Goal: Communication & Community: Answer question/provide support

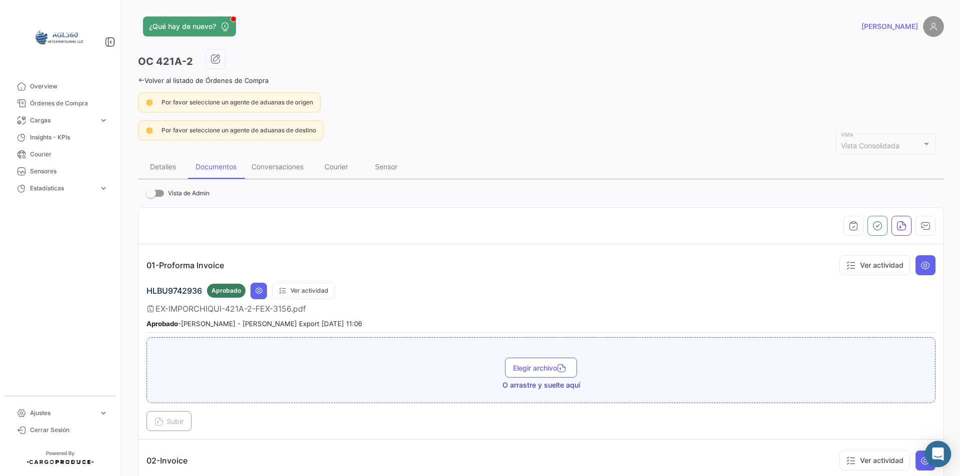
scroll to position [200, 0]
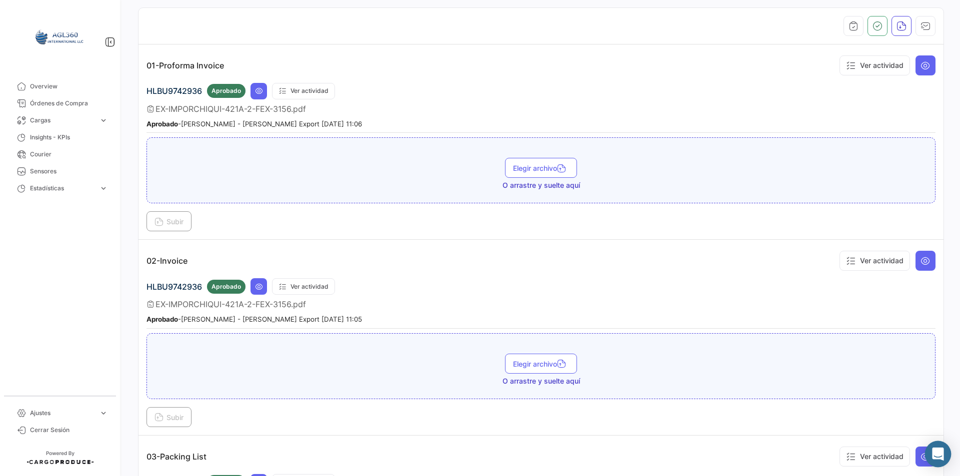
click at [935, 457] on icon "Abrir Intercom Messenger" at bounding box center [937, 454] width 13 height 13
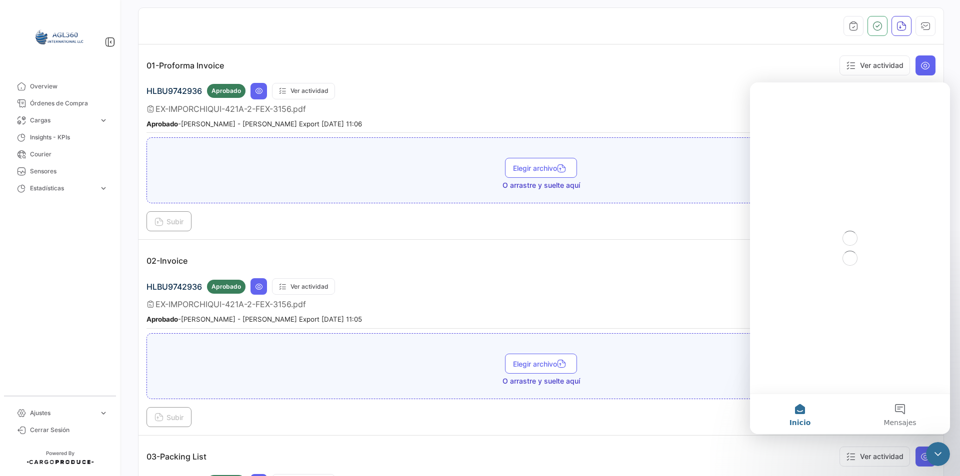
scroll to position [0, 0]
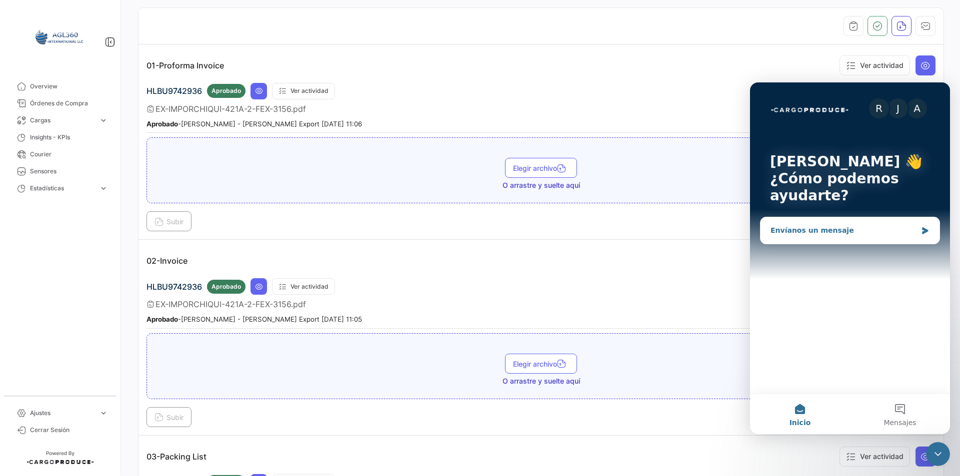
click at [814, 231] on div "Envíanos un mensaje" at bounding box center [843, 230] width 146 height 10
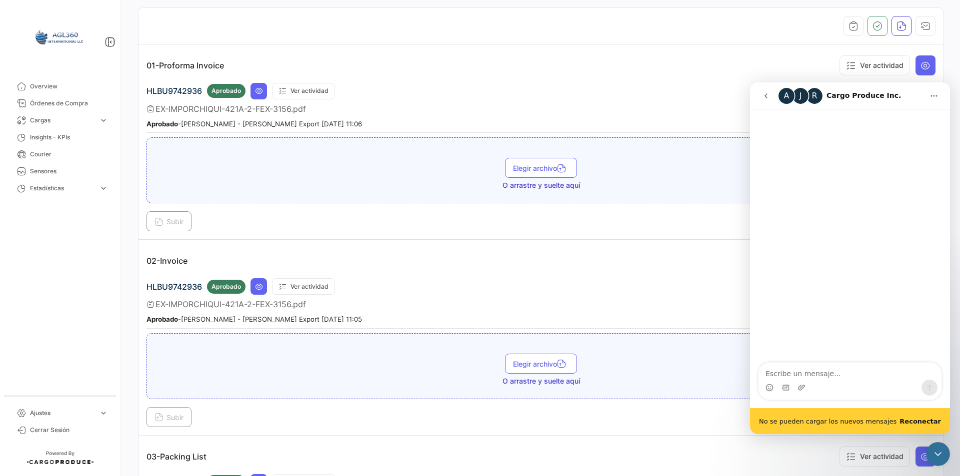
click at [923, 423] on b "Reconectar" at bounding box center [919, 421] width 41 height 7
click at [921, 421] on b "Reconectar" at bounding box center [919, 421] width 41 height 7
click at [925, 418] on b "Reconectar" at bounding box center [919, 421] width 41 height 7
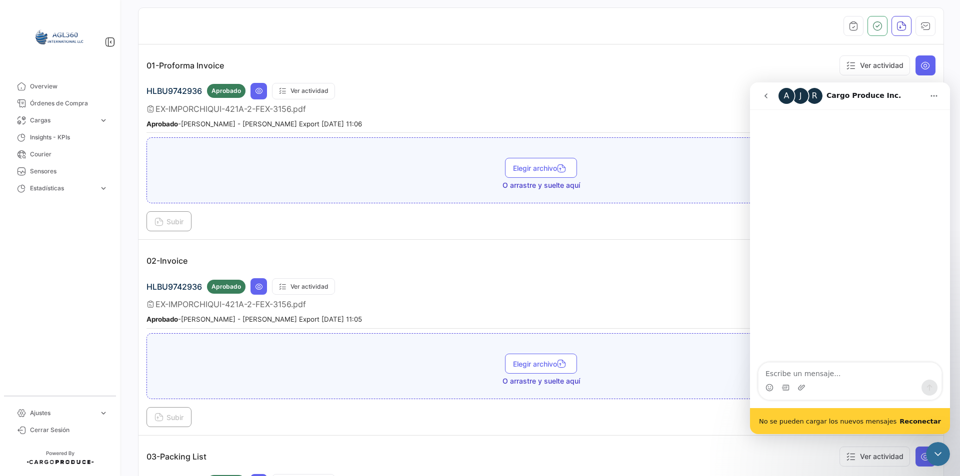
click at [937, 461] on div "Cerrar Intercom Messenger" at bounding box center [938, 454] width 24 height 24
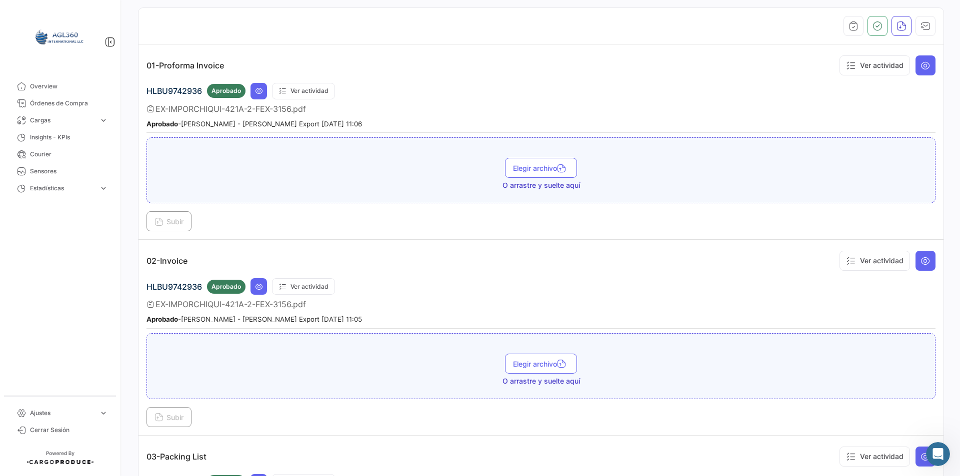
click at [935, 455] on icon "Abrir Intercom Messenger" at bounding box center [938, 454] width 16 height 16
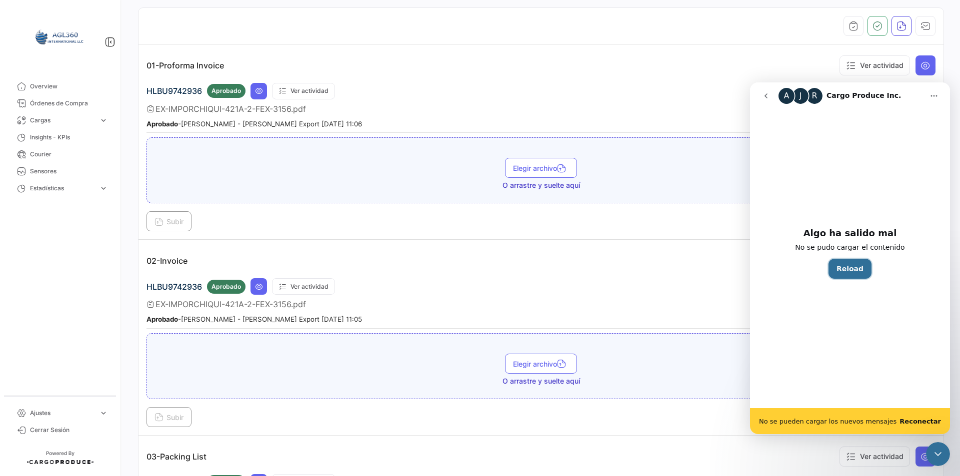
click at [850, 268] on button "Reload" at bounding box center [849, 269] width 43 height 20
click at [657, 90] on div "HLBU9742936 Aprobado Ver actividad" at bounding box center [540, 91] width 789 height 16
click at [772, 93] on button "go back" at bounding box center [765, 95] width 19 height 19
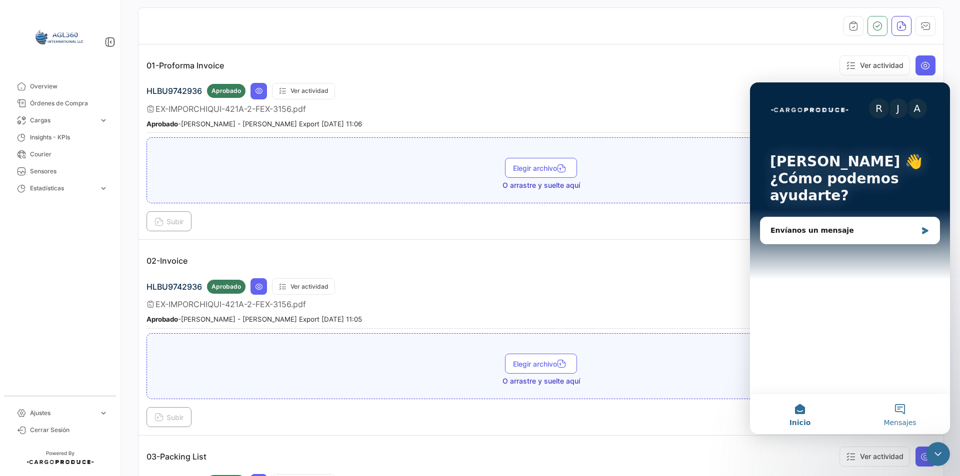
click at [905, 421] on span "Mensajes" at bounding box center [899, 422] width 32 height 7
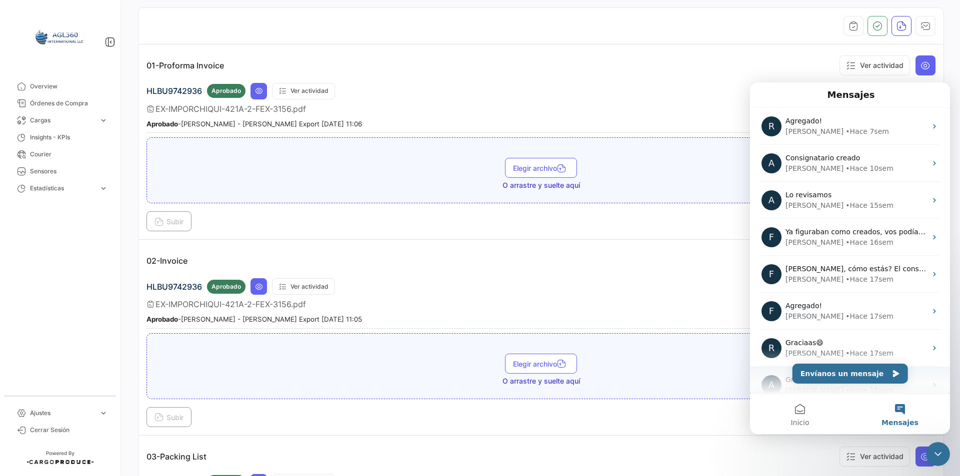
scroll to position [124, 0]
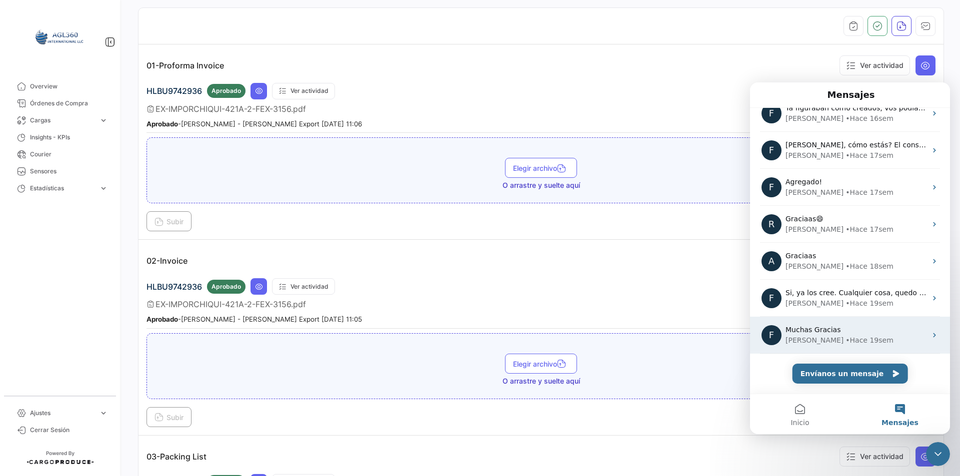
click at [856, 343] on div "[PERSON_NAME] • Hace 19sem" at bounding box center [855, 340] width 141 height 10
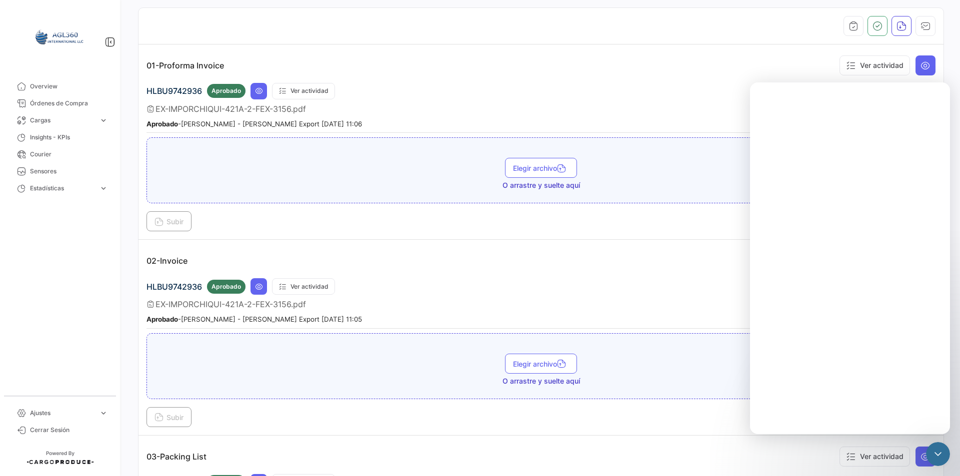
scroll to position [83, 0]
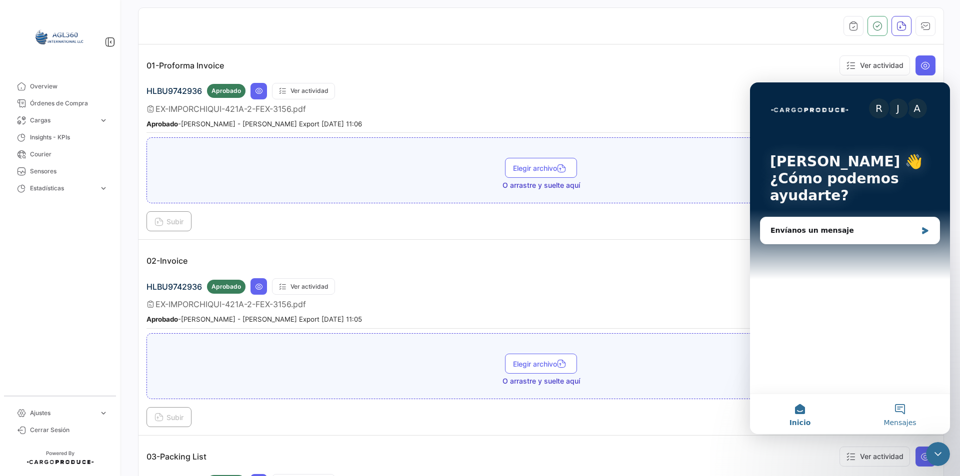
click at [896, 409] on button "Mensajes" at bounding box center [900, 414] width 100 height 40
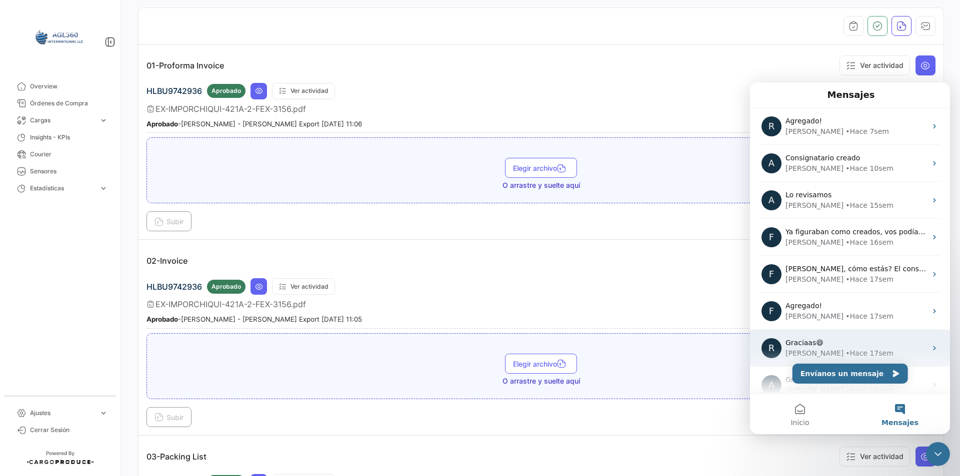
scroll to position [124, 0]
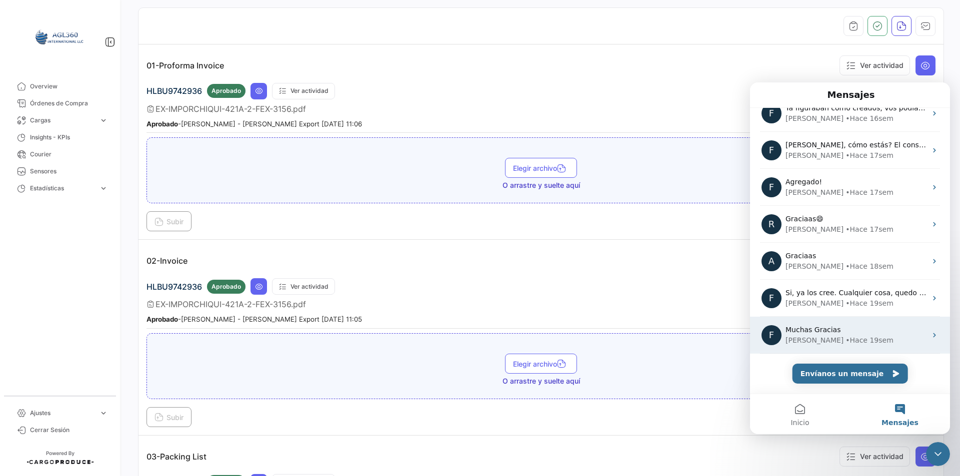
click at [850, 335] on div "• Hace 19sem" at bounding box center [869, 340] width 48 height 10
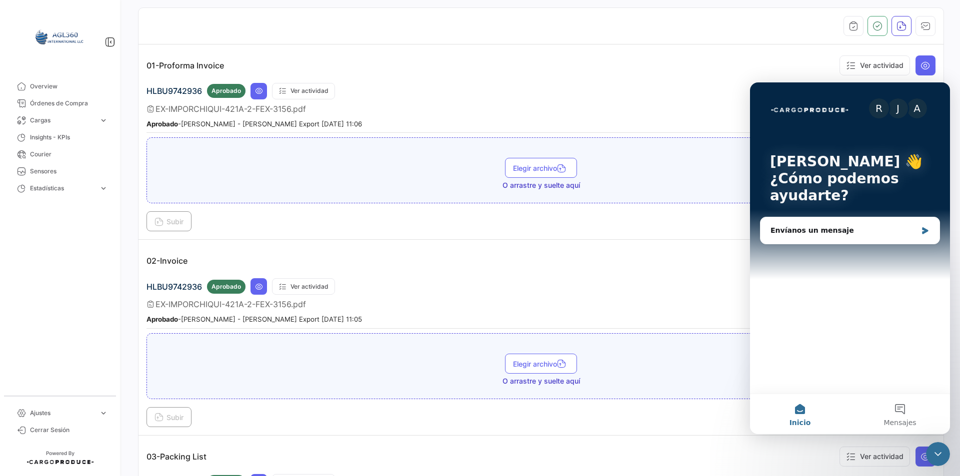
scroll to position [83, 0]
click at [901, 417] on button "Mensajes" at bounding box center [900, 414] width 100 height 40
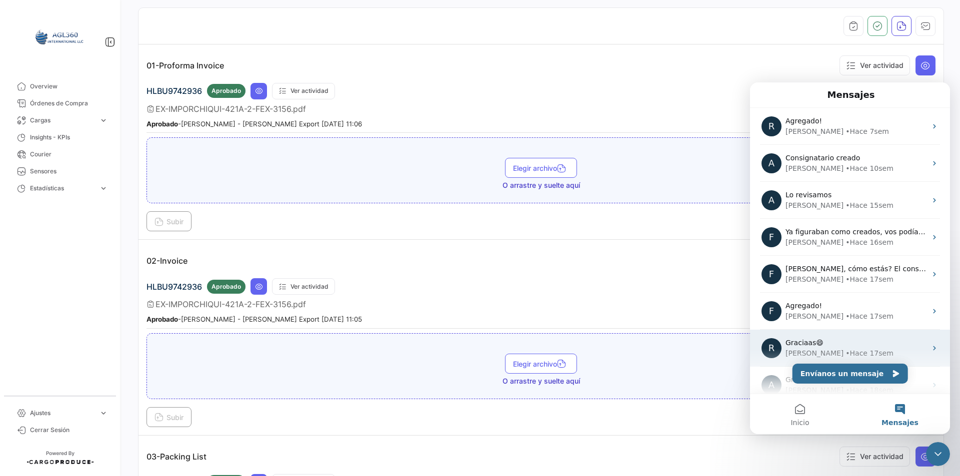
click at [930, 346] on icon "Intercom Messenger" at bounding box center [934, 348] width 8 height 8
